Goal: Information Seeking & Learning: Learn about a topic

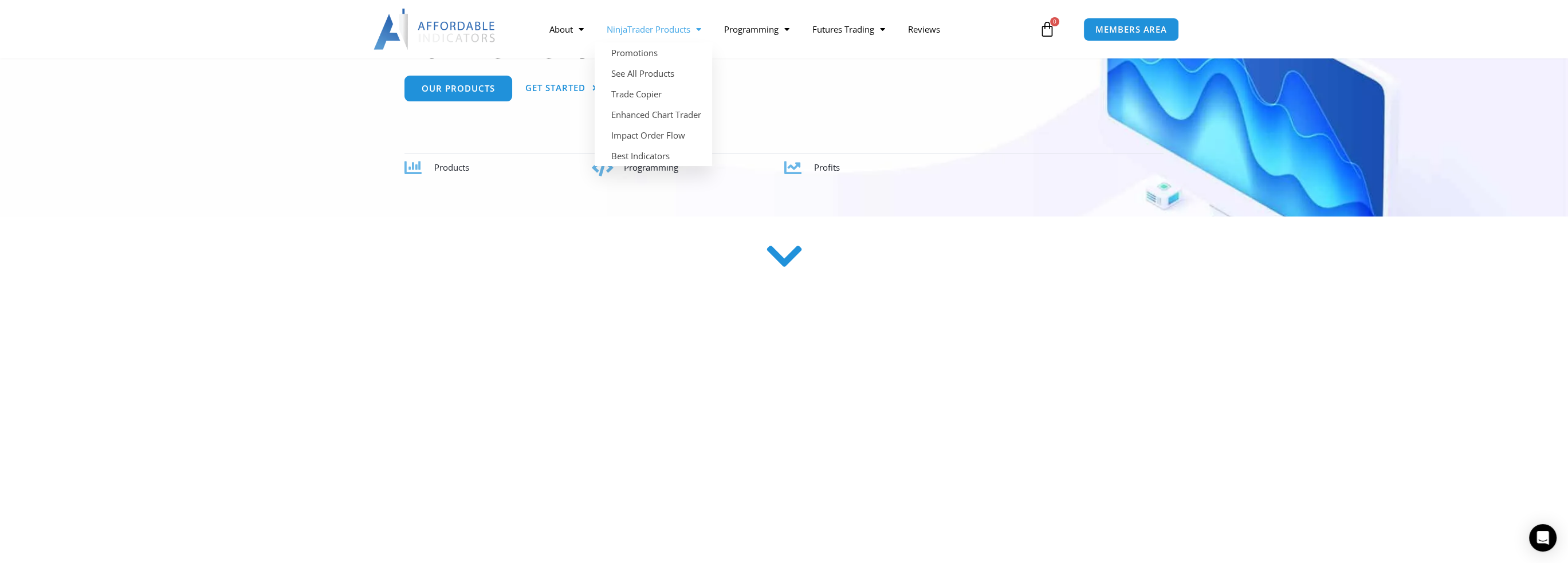
scroll to position [229, 0]
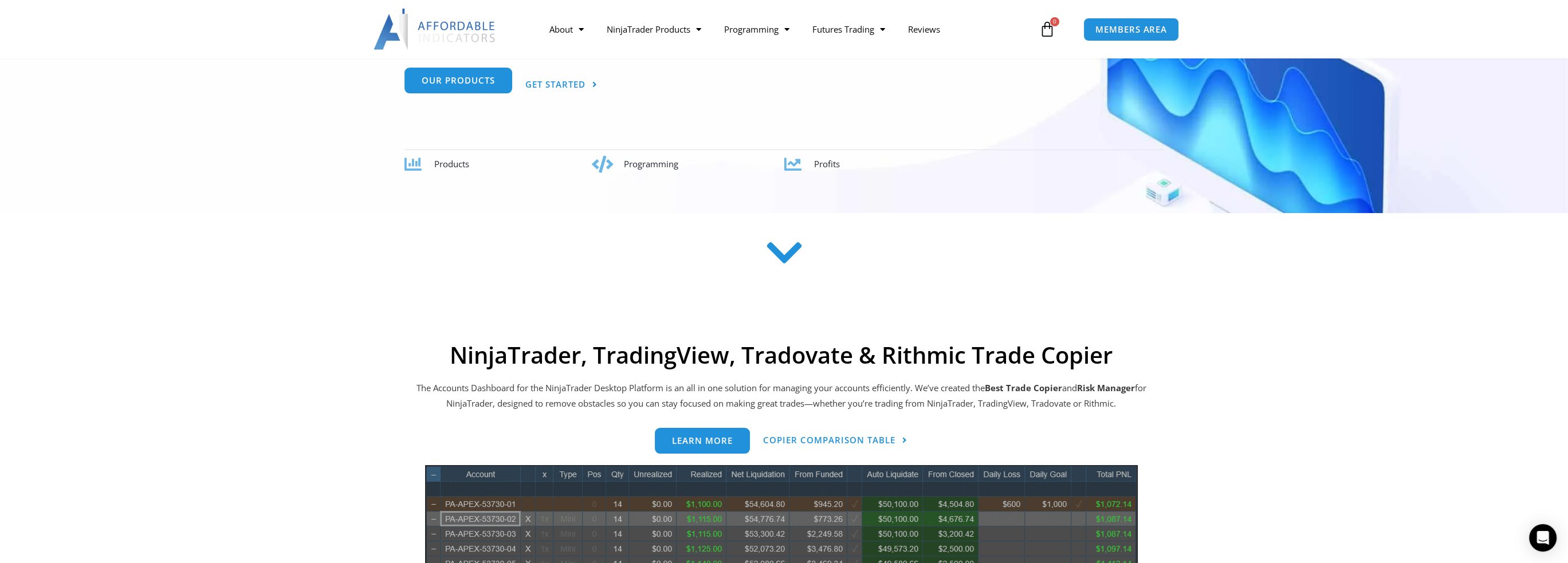
click at [460, 90] on link "Our Products" at bounding box center [458, 83] width 108 height 26
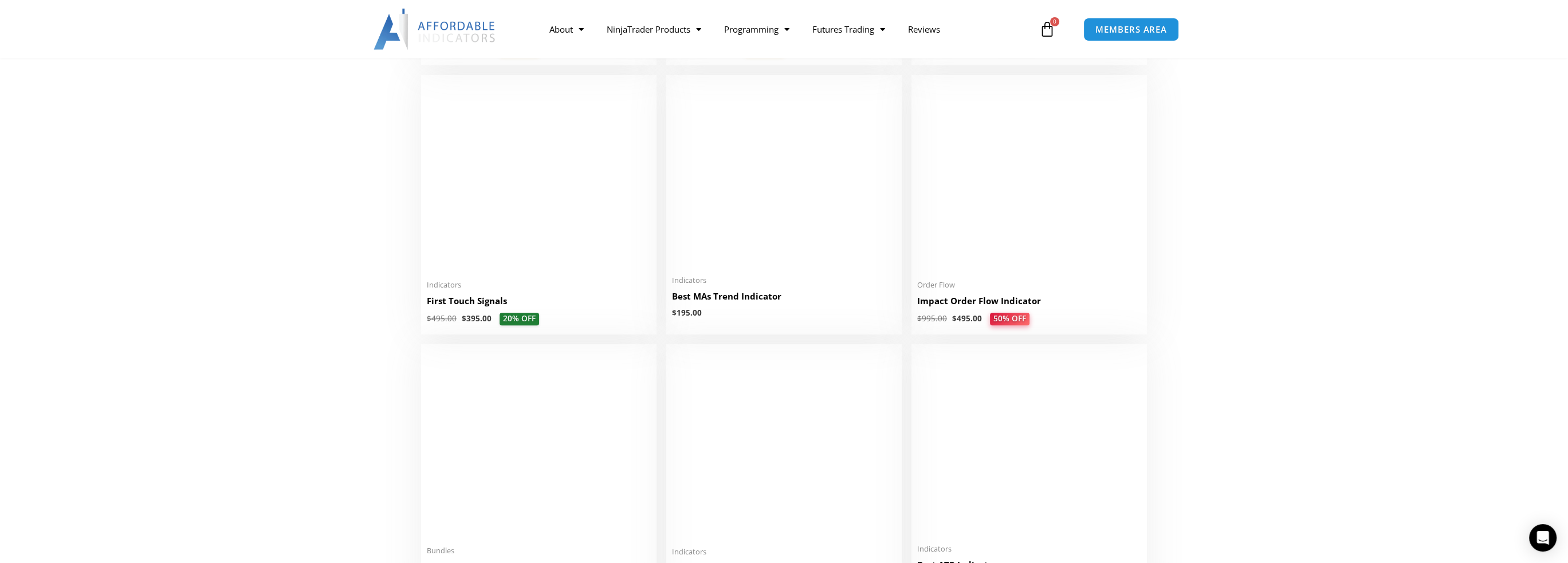
scroll to position [1833, 0]
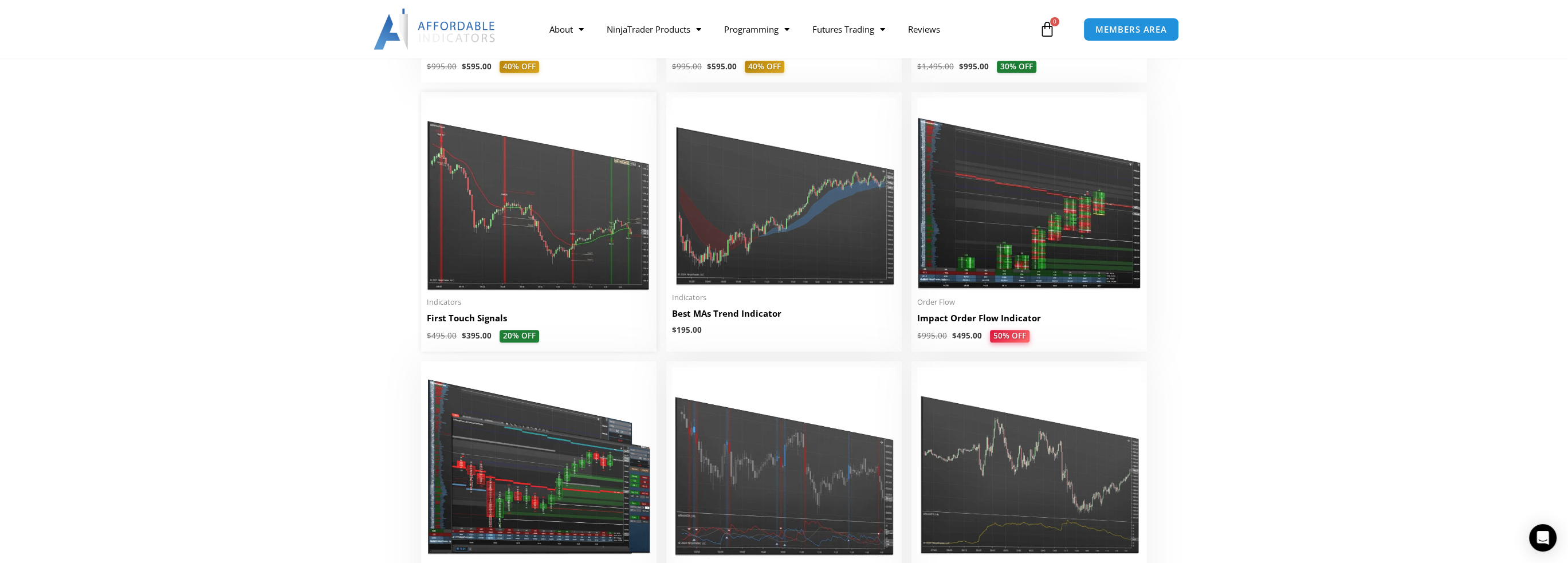
click at [536, 188] on img at bounding box center [539, 194] width 224 height 192
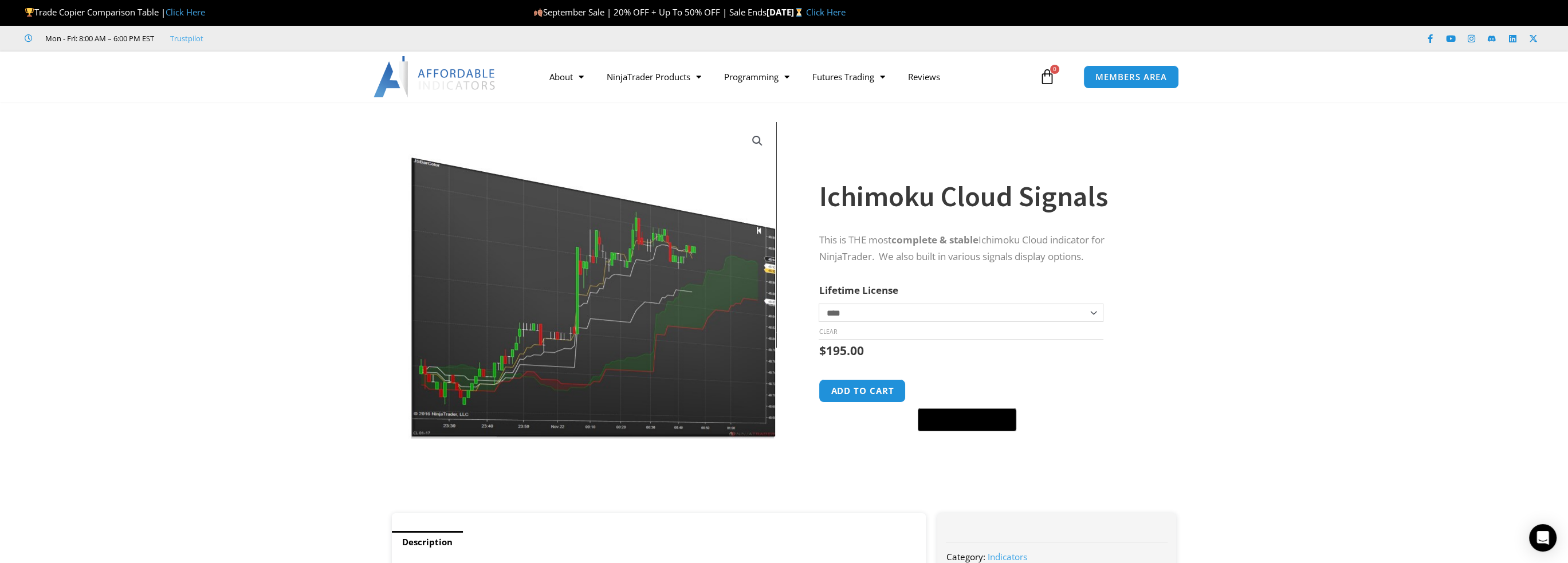
click at [637, 304] on img at bounding box center [592, 280] width 368 height 316
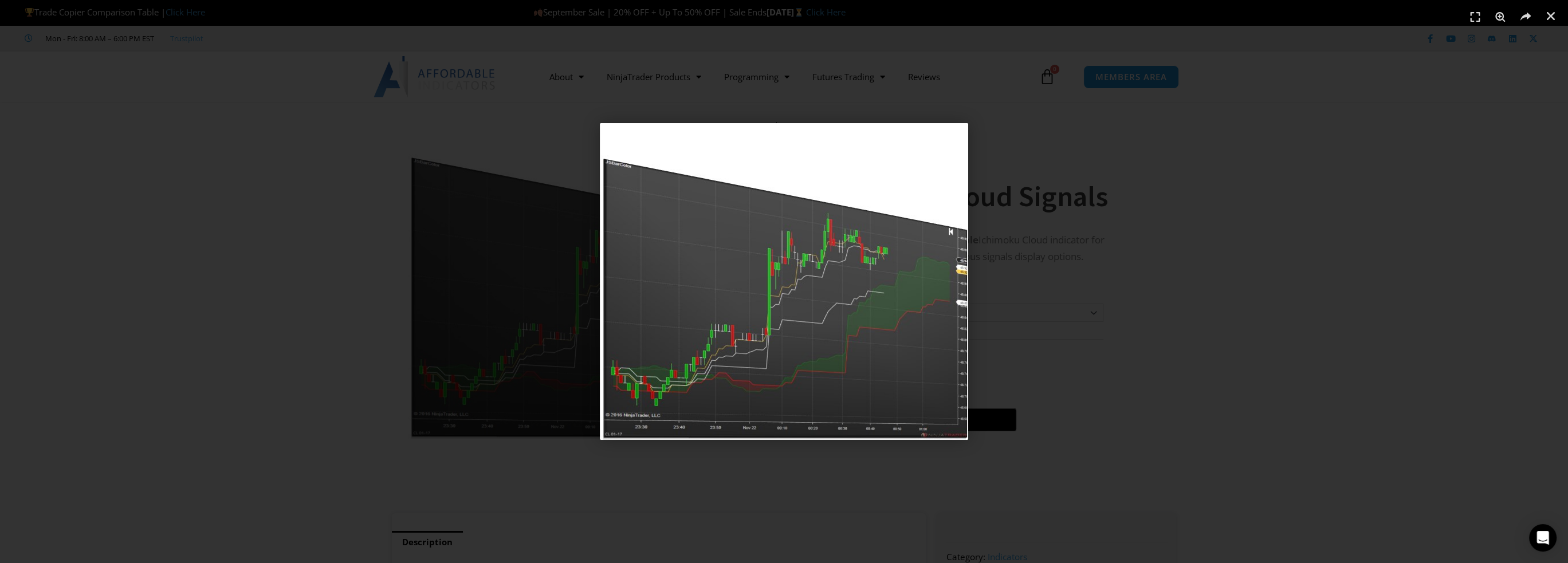
click at [388, 301] on div "1 / 1" at bounding box center [784, 281] width 1488 height 483
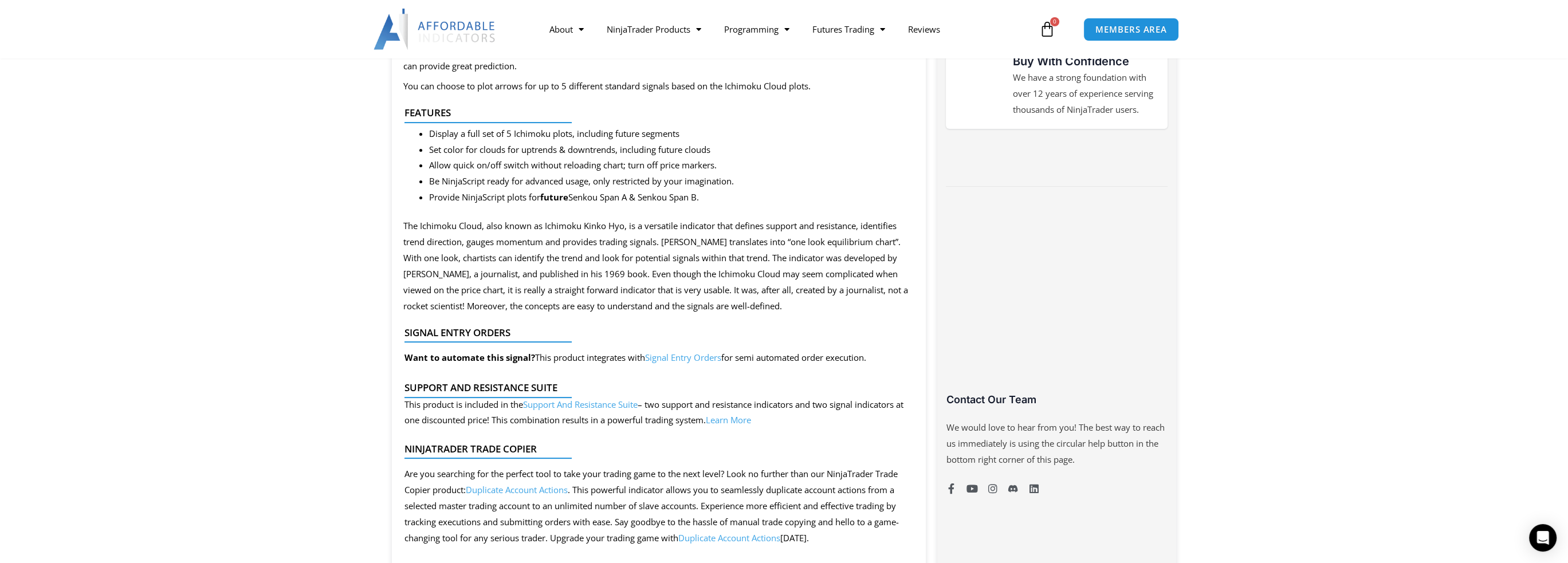
scroll to position [573, 0]
click at [704, 359] on link "Signal Entry Orders" at bounding box center [683, 355] width 76 height 12
